Goal: Task Accomplishment & Management: Use online tool/utility

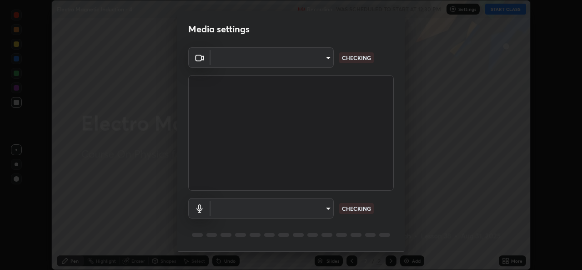
scroll to position [29, 0]
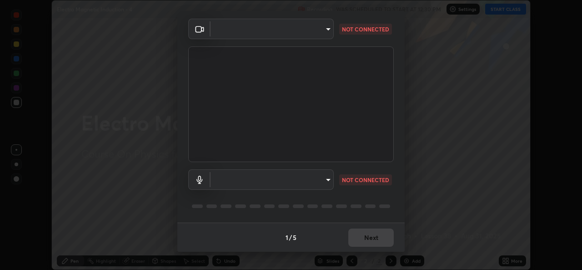
type input "a1b2d07a0d359bdce2feaa2af0cf5b47e3723935fd81a365c9f67d478f2ffc43"
type input "49b0a6df07a429b4aa0e143735b31e2a272de4ae34d33bd193cbc4de7c554cfd"
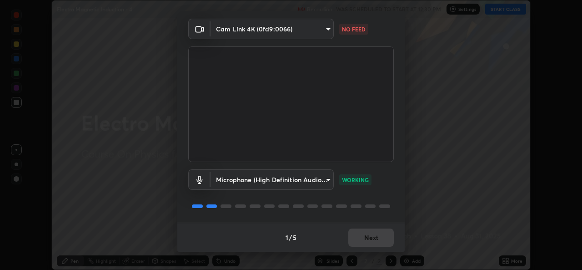
click at [316, 31] on body "Erase all Electro Magnetic Induction - 4 Recording WAS SCHEDULED TO START AT 12…" at bounding box center [291, 135] width 582 height 270
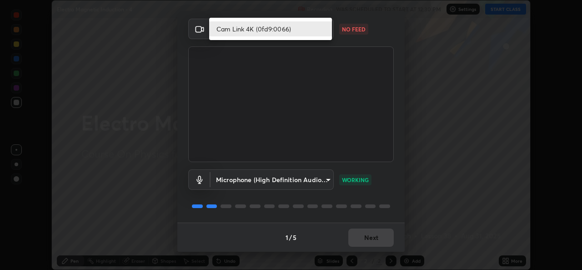
click at [284, 34] on li "Cam Link 4K (0fd9:0066)" at bounding box center [270, 28] width 123 height 15
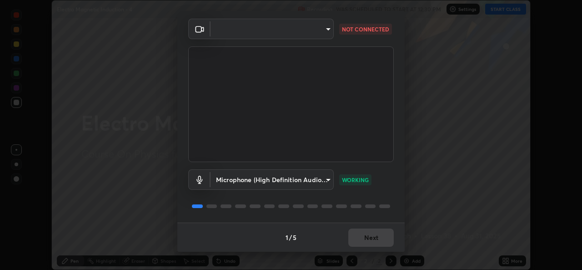
click at [325, 25] on body "Erase all Electro Magnetic Induction - 4 Recording WAS SCHEDULED TO START AT 12…" at bounding box center [291, 135] width 582 height 270
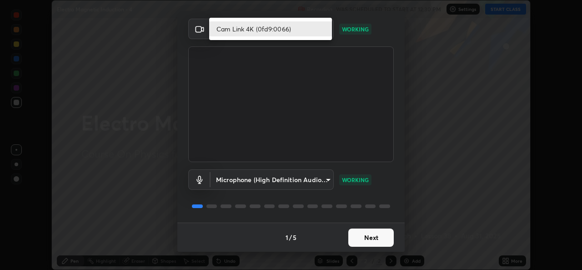
click at [314, 25] on li "Cam Link 4K (0fd9:0066)" at bounding box center [270, 28] width 123 height 15
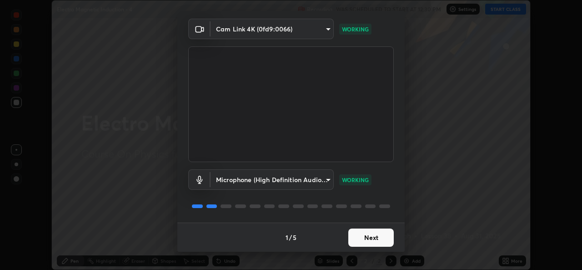
click at [381, 237] on button "Next" at bounding box center [370, 237] width 45 height 18
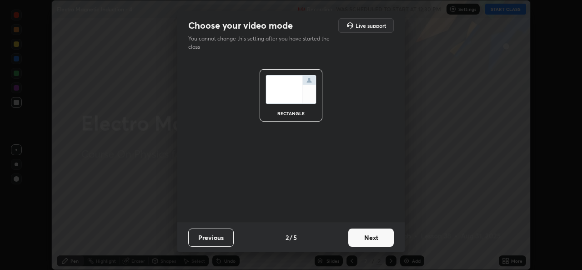
click at [382, 245] on button "Next" at bounding box center [370, 237] width 45 height 18
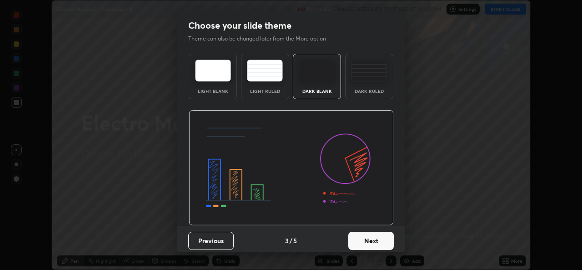
click at [382, 245] on button "Next" at bounding box center [370, 240] width 45 height 18
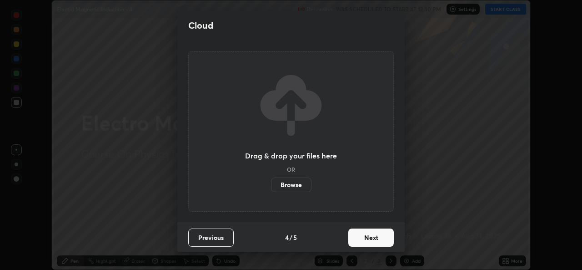
click at [381, 244] on button "Next" at bounding box center [370, 237] width 45 height 18
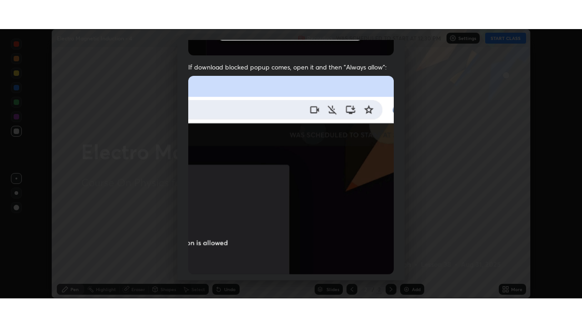
scroll to position [214, 0]
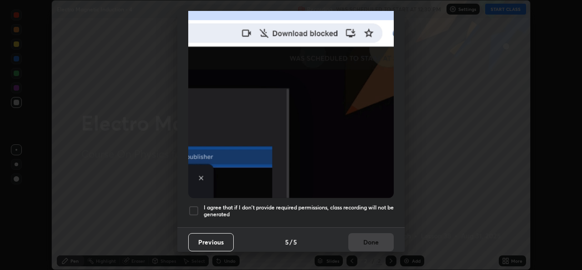
click at [197, 205] on div at bounding box center [193, 210] width 11 height 11
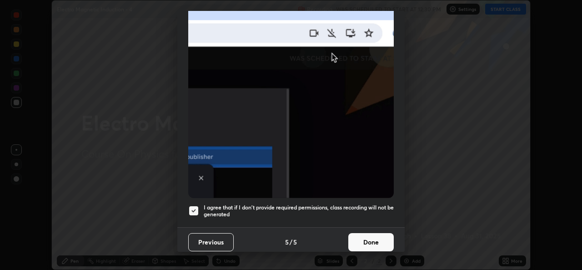
click at [371, 241] on button "Done" at bounding box center [370, 242] width 45 height 18
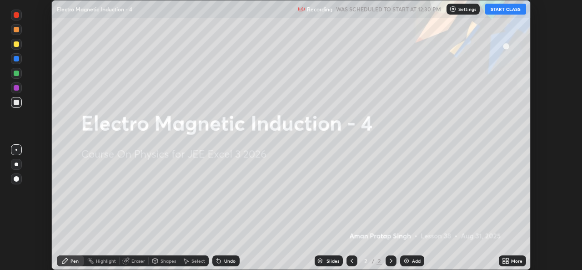
click at [507, 13] on button "START CLASS" at bounding box center [505, 9] width 41 height 11
click at [514, 258] on div "More" at bounding box center [516, 260] width 11 height 5
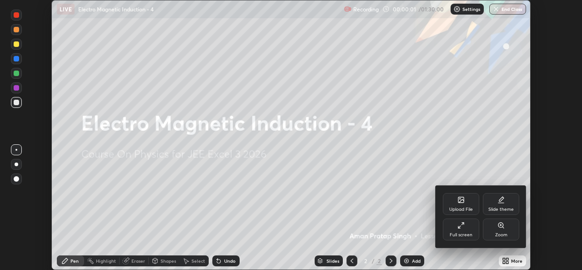
click at [468, 233] on div "Full screen" at bounding box center [461, 234] width 23 height 5
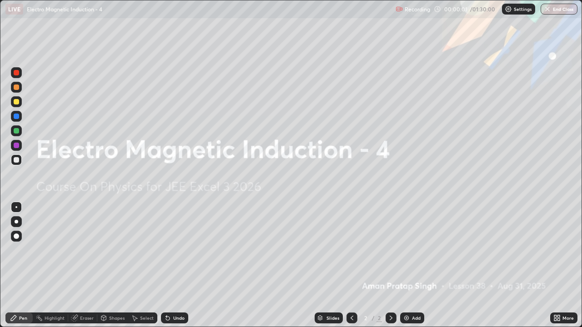
scroll to position [327, 582]
click at [412, 269] on div "Add" at bounding box center [416, 318] width 9 height 5
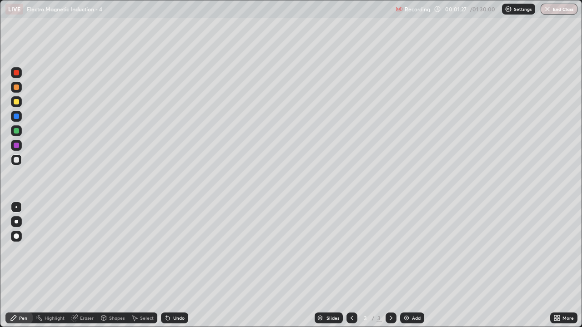
click at [16, 223] on div at bounding box center [17, 222] width 4 height 4
click at [176, 269] on div "Undo" at bounding box center [178, 318] width 11 height 5
click at [18, 103] on div at bounding box center [16, 101] width 5 height 5
click at [18, 127] on div at bounding box center [16, 131] width 11 height 11
click at [15, 160] on div at bounding box center [16, 159] width 5 height 5
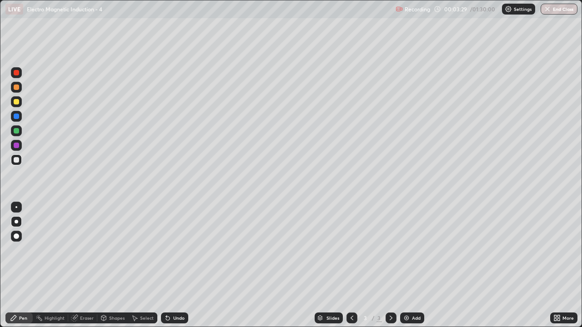
click at [17, 101] on div at bounding box center [16, 101] width 5 height 5
click at [21, 132] on div at bounding box center [16, 131] width 11 height 11
click at [20, 263] on div at bounding box center [16, 254] width 15 height 109
click at [17, 147] on div at bounding box center [16, 145] width 5 height 5
click at [413, 269] on div "Add" at bounding box center [416, 318] width 9 height 5
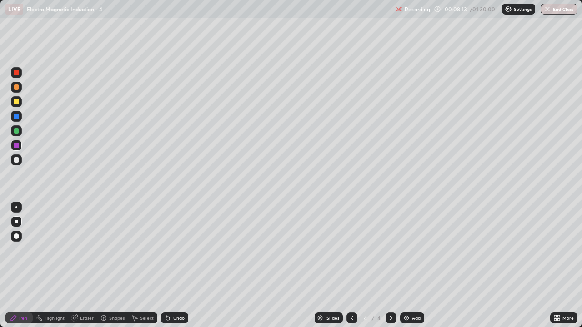
click at [18, 159] on div at bounding box center [16, 159] width 5 height 5
click at [348, 269] on icon at bounding box center [351, 318] width 7 height 7
click at [386, 269] on div at bounding box center [391, 318] width 11 height 11
click at [347, 269] on div at bounding box center [352, 318] width 11 height 11
click at [390, 269] on icon at bounding box center [391, 318] width 3 height 5
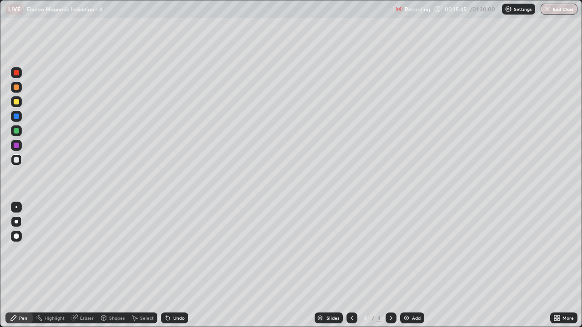
click at [20, 105] on div at bounding box center [16, 101] width 11 height 11
click at [391, 269] on icon at bounding box center [390, 318] width 7 height 7
click at [412, 269] on div "Add" at bounding box center [416, 318] width 9 height 5
click at [16, 159] on div at bounding box center [16, 159] width 5 height 5
click at [407, 269] on img at bounding box center [406, 318] width 7 height 7
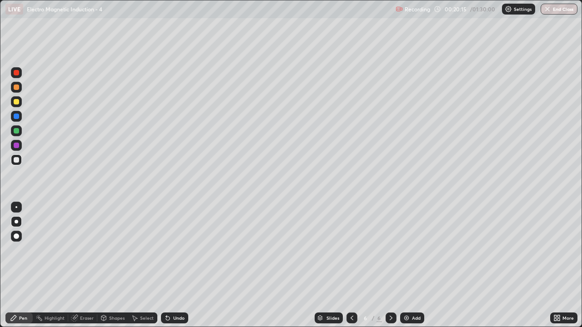
click at [19, 104] on div at bounding box center [16, 101] width 11 height 11
click at [176, 269] on div "Undo" at bounding box center [178, 318] width 11 height 5
click at [18, 132] on div at bounding box center [16, 130] width 5 height 5
click at [176, 269] on div "Undo" at bounding box center [178, 318] width 11 height 5
click at [16, 161] on div at bounding box center [16, 159] width 5 height 5
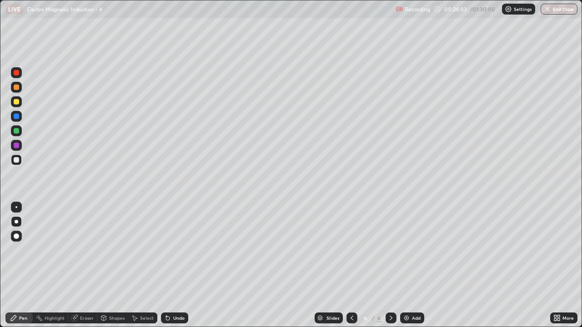
click at [177, 269] on div "Undo" at bounding box center [174, 318] width 27 height 11
click at [173, 269] on div "Undo" at bounding box center [174, 318] width 27 height 11
click at [412, 269] on div "Add" at bounding box center [416, 318] width 9 height 5
click at [16, 164] on div at bounding box center [16, 160] width 11 height 11
click at [19, 102] on div at bounding box center [16, 101] width 5 height 5
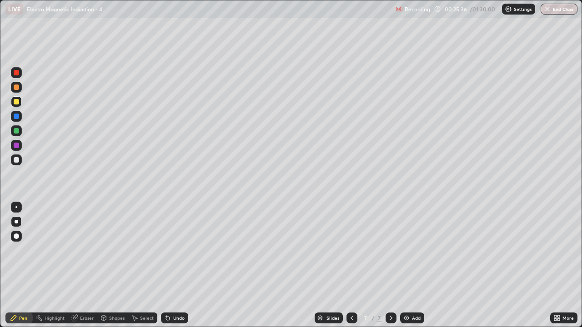
click at [17, 131] on div at bounding box center [16, 130] width 5 height 5
click at [19, 158] on div at bounding box center [16, 159] width 5 height 5
click at [17, 130] on div at bounding box center [16, 130] width 5 height 5
click at [17, 118] on div at bounding box center [16, 116] width 5 height 5
click at [181, 269] on div "Undo" at bounding box center [178, 318] width 11 height 5
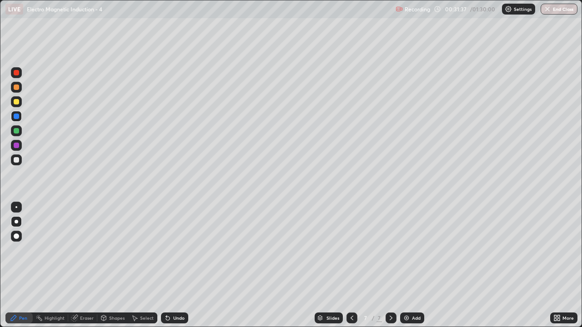
click at [15, 160] on div at bounding box center [16, 159] width 5 height 5
click at [253, 269] on div "Slides 7 / 7 Add" at bounding box center [369, 318] width 362 height 18
click at [415, 269] on div "Add" at bounding box center [416, 318] width 9 height 5
click at [20, 103] on div at bounding box center [16, 101] width 11 height 11
click at [176, 269] on div "Undo" at bounding box center [178, 318] width 11 height 5
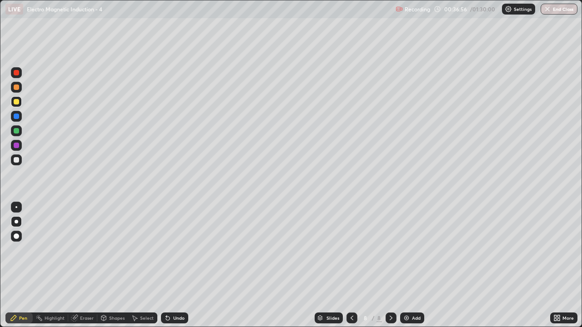
click at [173, 269] on div "Undo" at bounding box center [178, 318] width 11 height 5
click at [174, 269] on div "Undo" at bounding box center [178, 318] width 11 height 5
click at [176, 269] on div "Undo" at bounding box center [178, 318] width 11 height 5
click at [17, 132] on div at bounding box center [16, 130] width 5 height 5
click at [178, 269] on div "Undo" at bounding box center [178, 318] width 11 height 5
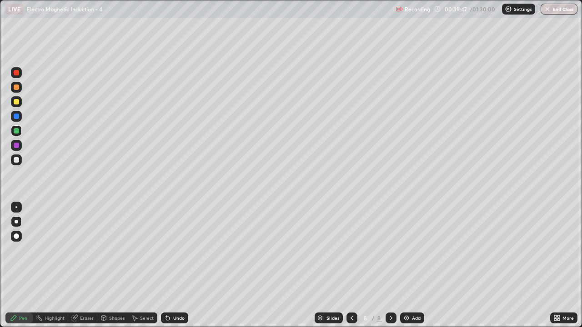
click at [15, 161] on div at bounding box center [16, 159] width 5 height 5
click at [412, 269] on div "Add" at bounding box center [412, 318] width 24 height 11
click at [17, 102] on div at bounding box center [16, 101] width 5 height 5
click at [408, 269] on img at bounding box center [406, 318] width 7 height 7
click at [19, 159] on div at bounding box center [16, 159] width 5 height 5
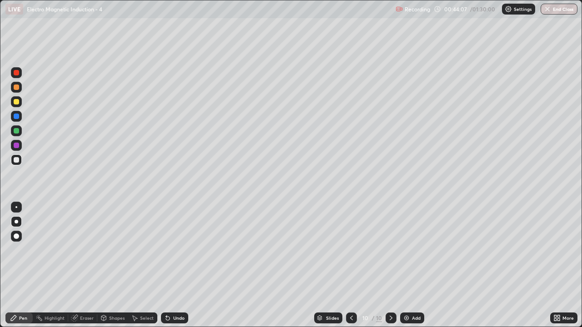
click at [17, 132] on div at bounding box center [16, 130] width 5 height 5
click at [19, 161] on div at bounding box center [16, 159] width 5 height 5
click at [19, 103] on div at bounding box center [16, 101] width 5 height 5
click at [177, 269] on div "Undo" at bounding box center [174, 318] width 27 height 11
click at [181, 269] on div "Undo" at bounding box center [178, 318] width 11 height 5
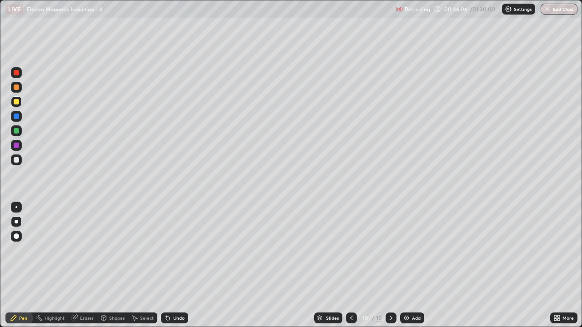
click at [180, 269] on div "Undo" at bounding box center [178, 318] width 11 height 5
click at [390, 269] on icon at bounding box center [390, 318] width 7 height 7
click at [415, 269] on div "Add" at bounding box center [416, 318] width 9 height 5
click at [19, 157] on div at bounding box center [16, 160] width 11 height 11
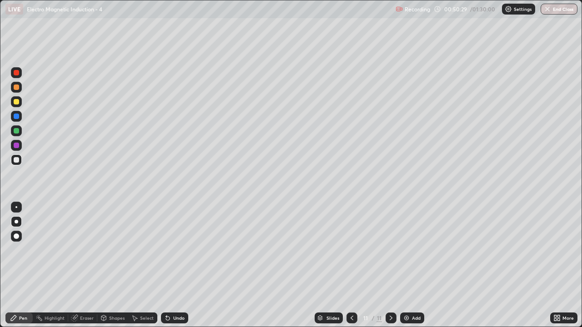
click at [414, 269] on div "Add" at bounding box center [416, 318] width 9 height 5
click at [351, 269] on icon at bounding box center [351, 318] width 7 height 7
click at [389, 269] on icon at bounding box center [390, 318] width 7 height 7
click at [15, 105] on div at bounding box center [16, 101] width 11 height 11
click at [412, 269] on div "Add" at bounding box center [412, 318] width 24 height 11
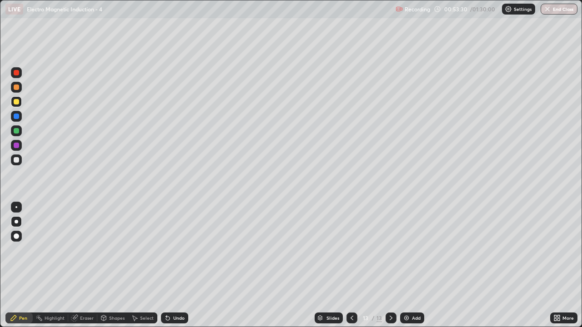
click at [20, 157] on div at bounding box center [16, 160] width 11 height 11
click at [351, 269] on icon at bounding box center [351, 318] width 7 height 7
click at [386, 269] on div at bounding box center [391, 318] width 11 height 11
click at [18, 104] on div at bounding box center [16, 101] width 5 height 5
click at [386, 269] on div at bounding box center [391, 318] width 11 height 11
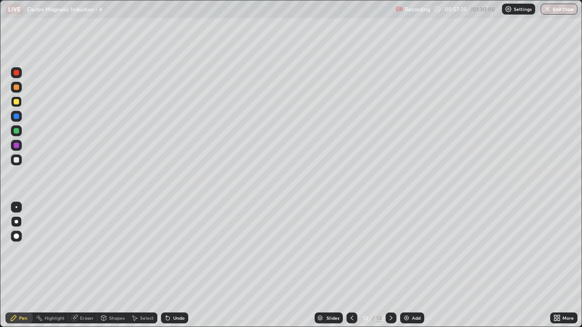
click at [408, 269] on img at bounding box center [406, 318] width 7 height 7
click at [413, 269] on div "Add" at bounding box center [412, 318] width 24 height 11
click at [16, 159] on div at bounding box center [16, 159] width 5 height 5
click at [173, 269] on div "Undo" at bounding box center [178, 318] width 11 height 5
click at [181, 269] on div "Undo" at bounding box center [178, 318] width 11 height 5
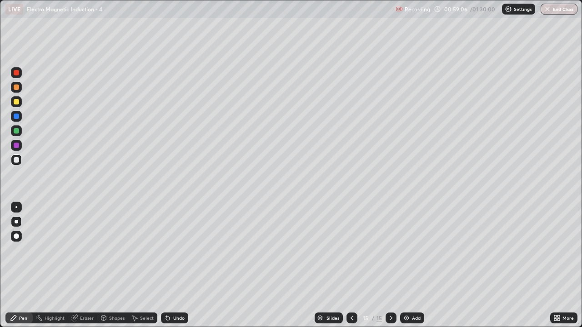
click at [179, 269] on div "Undo" at bounding box center [174, 318] width 27 height 11
click at [351, 269] on icon at bounding box center [352, 318] width 3 height 5
click at [351, 269] on icon at bounding box center [351, 318] width 7 height 7
click at [350, 269] on icon at bounding box center [351, 318] width 7 height 7
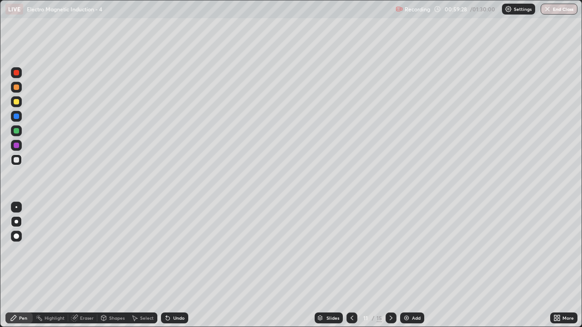
click at [351, 269] on div at bounding box center [352, 318] width 11 height 11
click at [390, 269] on icon at bounding box center [390, 318] width 7 height 7
click at [389, 269] on icon at bounding box center [390, 318] width 7 height 7
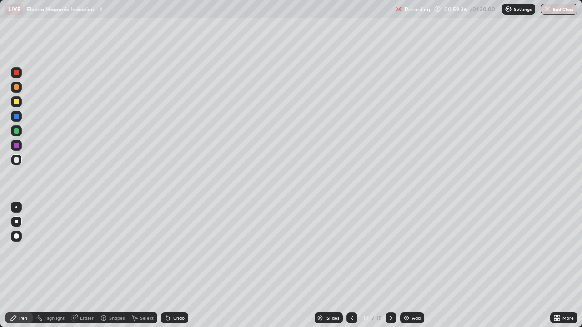
click at [390, 269] on icon at bounding box center [390, 318] width 7 height 7
click at [17, 131] on div at bounding box center [16, 130] width 5 height 5
click at [20, 160] on div at bounding box center [16, 160] width 11 height 11
click at [18, 130] on div at bounding box center [16, 130] width 5 height 5
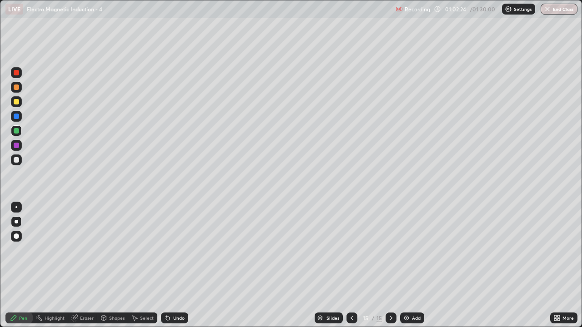
click at [18, 101] on div at bounding box center [16, 101] width 5 height 5
click at [415, 269] on div "Add" at bounding box center [416, 318] width 9 height 5
click at [18, 101] on div at bounding box center [16, 101] width 5 height 5
click at [175, 269] on div "Undo" at bounding box center [178, 318] width 11 height 5
click at [176, 269] on div "Undo" at bounding box center [178, 318] width 11 height 5
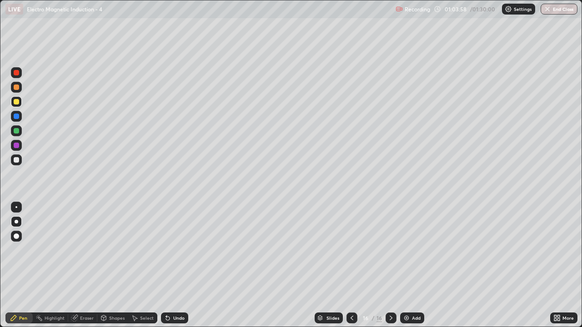
click at [172, 269] on div "Undo" at bounding box center [174, 318] width 27 height 11
click at [17, 159] on div at bounding box center [16, 159] width 5 height 5
click at [20, 130] on div at bounding box center [16, 131] width 11 height 11
click at [179, 269] on div "Undo" at bounding box center [178, 318] width 11 height 5
click at [181, 269] on div "Undo" at bounding box center [178, 318] width 11 height 5
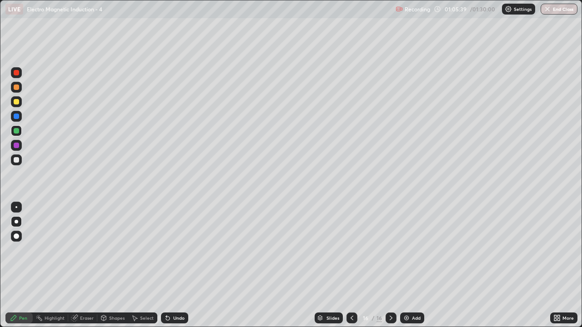
click at [21, 160] on div at bounding box center [16, 160] width 11 height 11
click at [415, 269] on div "Add" at bounding box center [416, 318] width 9 height 5
click at [174, 269] on div "Undo" at bounding box center [178, 318] width 11 height 5
click at [177, 269] on div "Undo" at bounding box center [178, 318] width 11 height 5
click at [14, 102] on div at bounding box center [16, 101] width 5 height 5
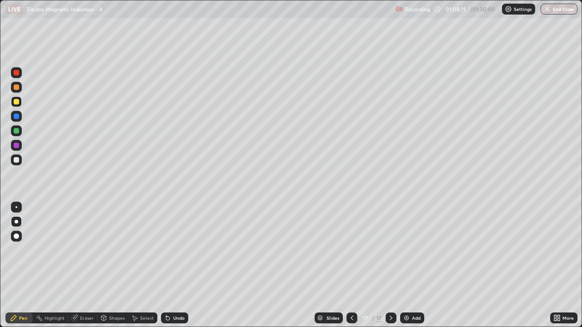
click at [19, 132] on div at bounding box center [16, 130] width 5 height 5
click at [173, 269] on div "Undo" at bounding box center [178, 318] width 11 height 5
click at [415, 269] on div "Add" at bounding box center [416, 318] width 9 height 5
click at [16, 161] on div at bounding box center [16, 159] width 5 height 5
click at [17, 103] on div at bounding box center [16, 101] width 5 height 5
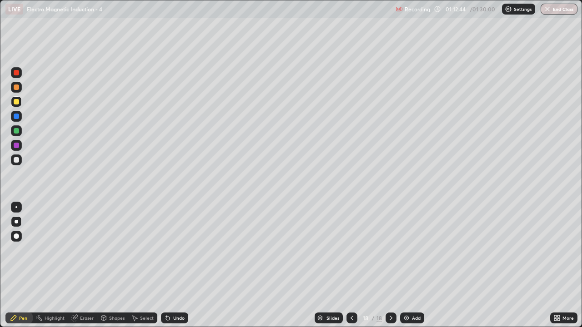
click at [18, 162] on div at bounding box center [16, 159] width 5 height 5
click at [15, 131] on div at bounding box center [16, 130] width 5 height 5
click at [408, 269] on img at bounding box center [406, 318] width 7 height 7
click at [15, 159] on div at bounding box center [16, 159] width 5 height 5
click at [18, 133] on div at bounding box center [16, 130] width 5 height 5
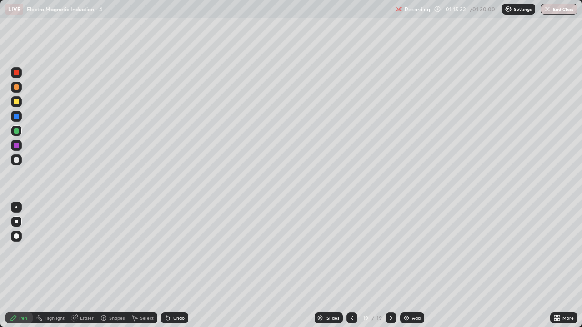
click at [179, 269] on div "Undo" at bounding box center [178, 318] width 11 height 5
click at [16, 103] on div at bounding box center [16, 101] width 5 height 5
click at [178, 269] on div "Undo" at bounding box center [174, 318] width 27 height 11
click at [176, 269] on div "Undo" at bounding box center [178, 318] width 11 height 5
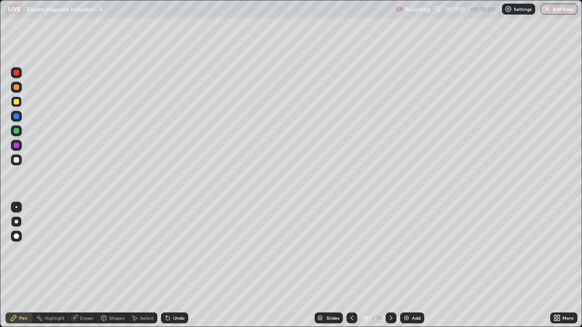
click at [14, 160] on div at bounding box center [16, 159] width 5 height 5
click at [17, 102] on div at bounding box center [16, 101] width 5 height 5
click at [419, 269] on div "Add" at bounding box center [412, 318] width 24 height 11
click at [16, 155] on div at bounding box center [16, 160] width 11 height 11
click at [18, 100] on div at bounding box center [16, 101] width 5 height 5
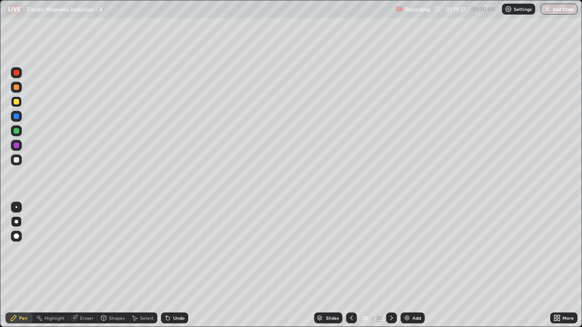
click at [175, 269] on div "Undo" at bounding box center [174, 318] width 27 height 11
click at [181, 269] on div "Undo" at bounding box center [174, 318] width 27 height 11
click at [173, 269] on div "Undo" at bounding box center [178, 318] width 11 height 5
click at [174, 269] on div "Undo" at bounding box center [178, 318] width 11 height 5
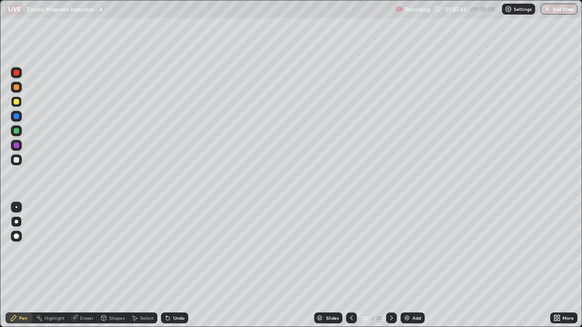
click at [16, 160] on div at bounding box center [16, 159] width 5 height 5
click at [176, 269] on div "Undo" at bounding box center [178, 318] width 11 height 5
click at [173, 269] on div "Undo" at bounding box center [178, 318] width 11 height 5
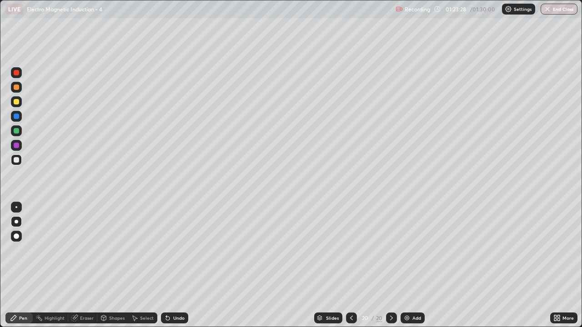
click at [554, 9] on button "End Class" at bounding box center [559, 9] width 37 height 11
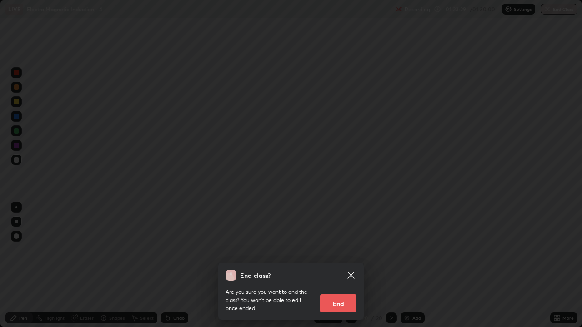
click at [343, 269] on button "End" at bounding box center [338, 304] width 36 height 18
